Goal: Find specific page/section: Find specific page/section

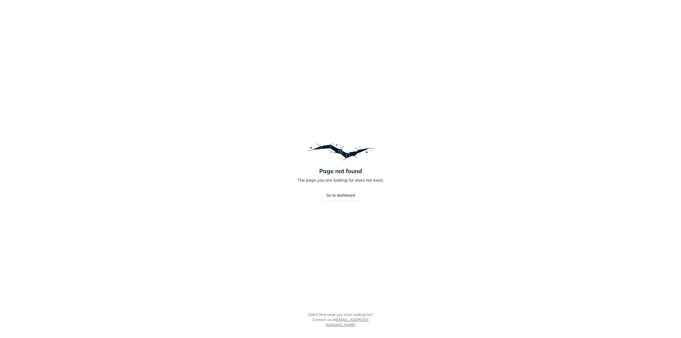
click at [339, 195] on link "Go to dashboard" at bounding box center [340, 196] width 37 height 10
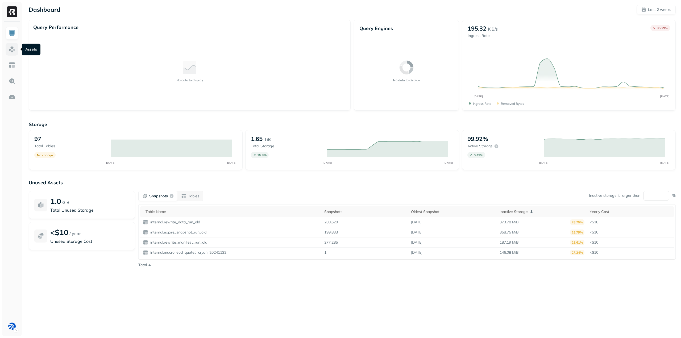
click at [10, 52] on img at bounding box center [12, 49] width 7 height 7
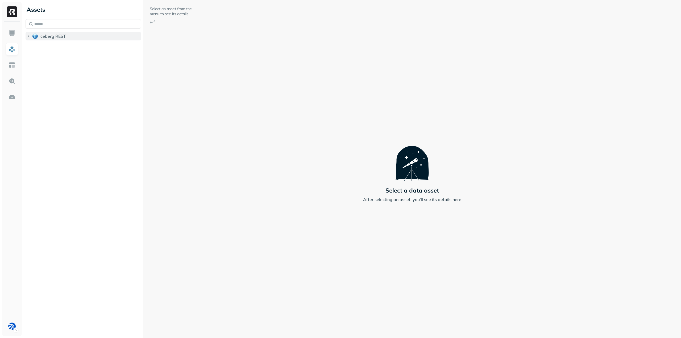
click at [51, 39] on button "Iceberg REST" at bounding box center [83, 36] width 115 height 9
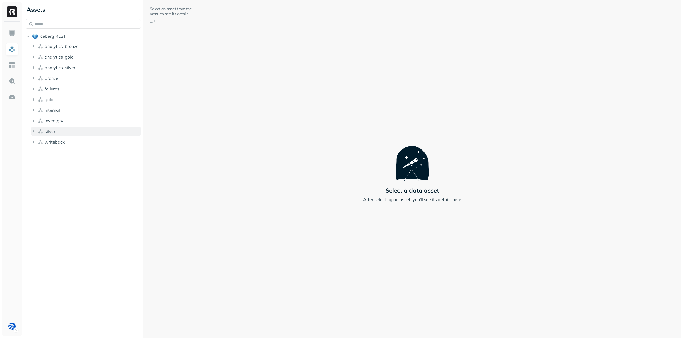
click at [55, 134] on button "silver" at bounding box center [86, 131] width 110 height 9
click at [60, 143] on p "( 4 )" at bounding box center [59, 141] width 5 height 5
click at [60, 172] on span "current" at bounding box center [58, 172] width 14 height 5
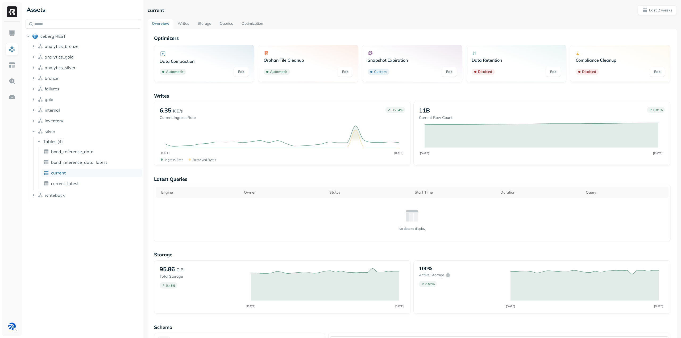
click at [195, 27] on link "Storage" at bounding box center [204, 24] width 22 height 10
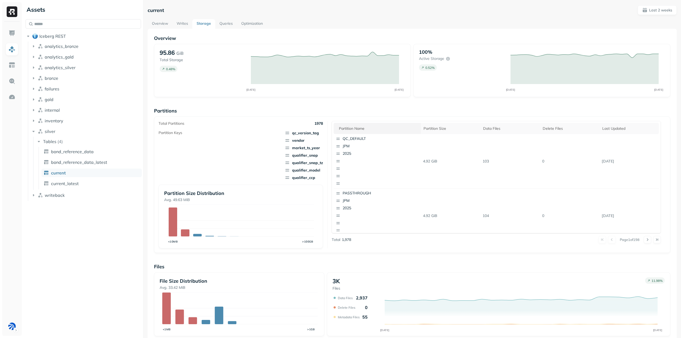
click at [368, 127] on span at bounding box center [368, 128] width 6 height 6
click at [385, 129] on div "Partition name" at bounding box center [378, 128] width 79 height 6
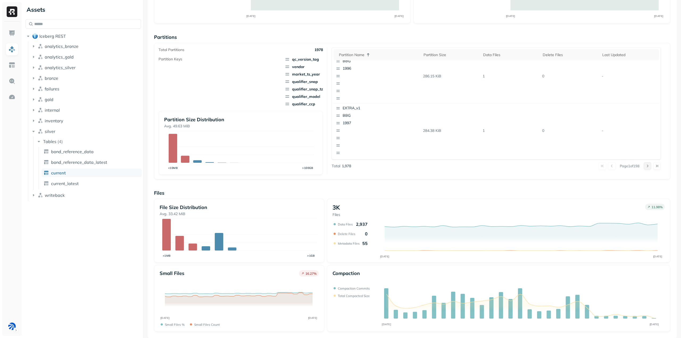
click at [644, 168] on button at bounding box center [647, 165] width 7 height 7
click at [646, 167] on button at bounding box center [647, 165] width 7 height 7
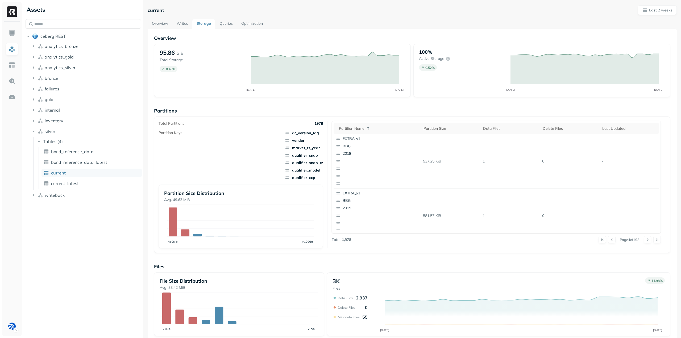
click at [194, 174] on div "Partition Keys qc_version_tag vendor market_ts_year qualifier_snap qualifier_sn…" at bounding box center [241, 155] width 165 height 50
